Goal: Task Accomplishment & Management: Manage account settings

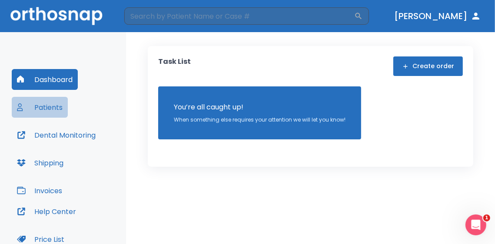
click at [54, 103] on button "Patients" at bounding box center [40, 107] width 56 height 21
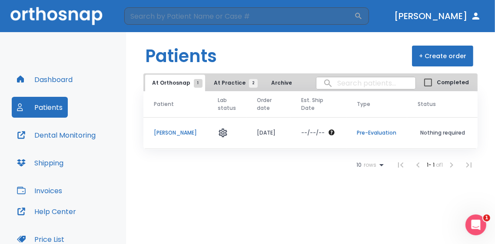
click at [317, 57] on header "Patients + Create order" at bounding box center [310, 52] width 369 height 41
click at [381, 132] on p "Pre-Evaluation" at bounding box center [377, 133] width 40 height 8
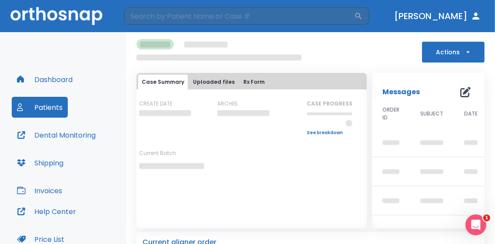
click at [438, 55] on button "Actions" at bounding box center [453, 52] width 63 height 21
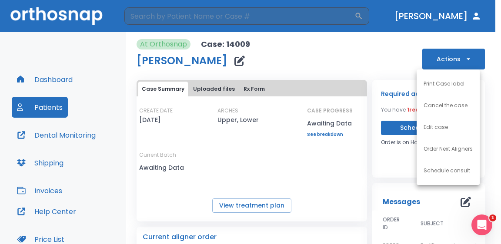
click at [362, 59] on div at bounding box center [250, 122] width 501 height 244
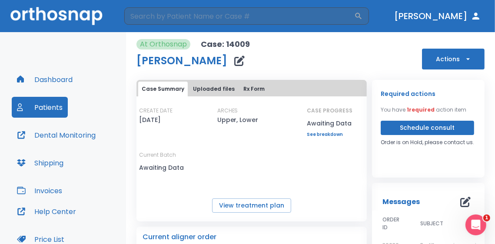
click at [420, 109] on span "1 required" at bounding box center [421, 109] width 28 height 7
click at [482, 225] on div "Open Intercom Messenger" at bounding box center [475, 224] width 29 height 29
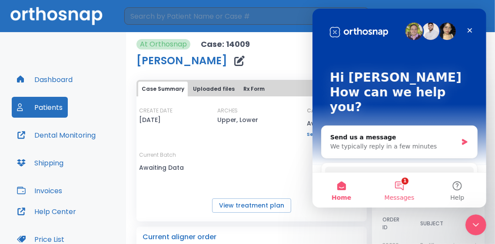
click at [393, 196] on span "Messages" at bounding box center [400, 198] width 30 height 6
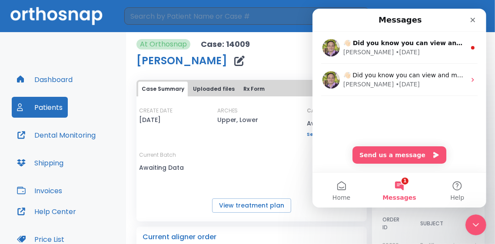
click at [124, 59] on div "Dashboard Patients Dental Monitoring Shipping Invoices Help Center Price List A…" at bounding box center [63, 175] width 126 height 286
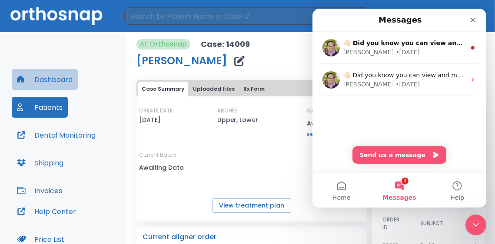
click at [74, 81] on button "Dashboard" at bounding box center [45, 79] width 66 height 21
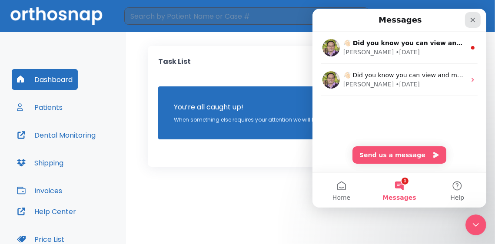
click at [473, 20] on icon "Close" at bounding box center [473, 20] width 5 height 5
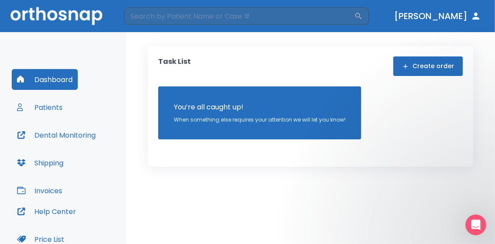
click at [37, 113] on button "Patients" at bounding box center [40, 107] width 56 height 21
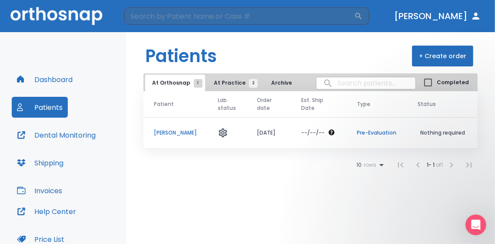
click at [240, 77] on button "At Practice 2" at bounding box center [234, 83] width 54 height 17
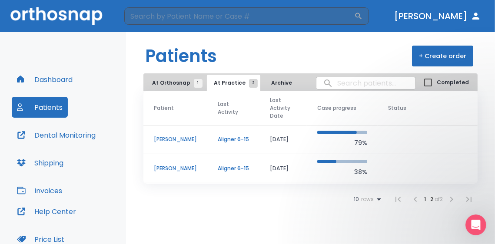
click at [238, 135] on td "Aligner 6-15" at bounding box center [233, 139] width 52 height 29
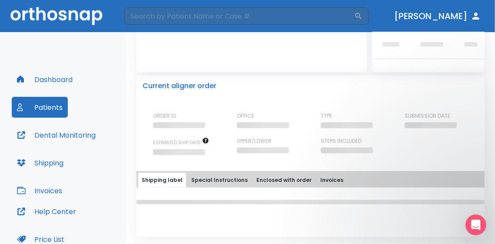
scroll to position [174, 0]
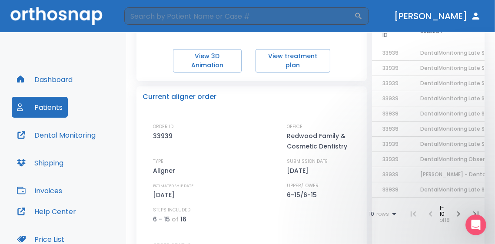
click at [61, 139] on button "Dental Monitoring" at bounding box center [56, 135] width 89 height 21
